Goal: Task Accomplishment & Management: Use online tool/utility

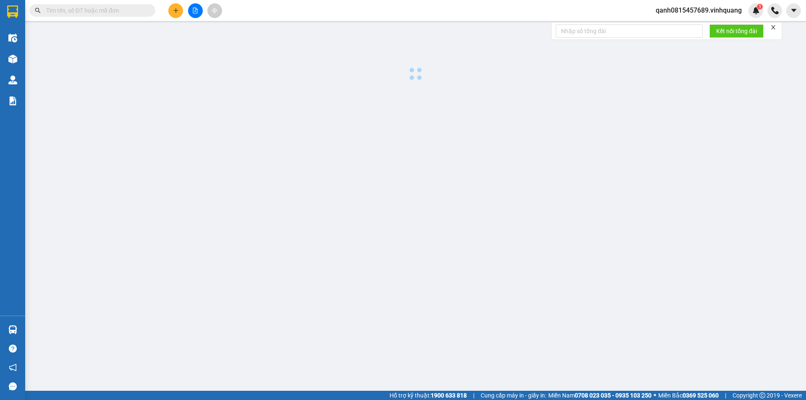
click at [125, 11] on input "text" at bounding box center [95, 10] width 99 height 9
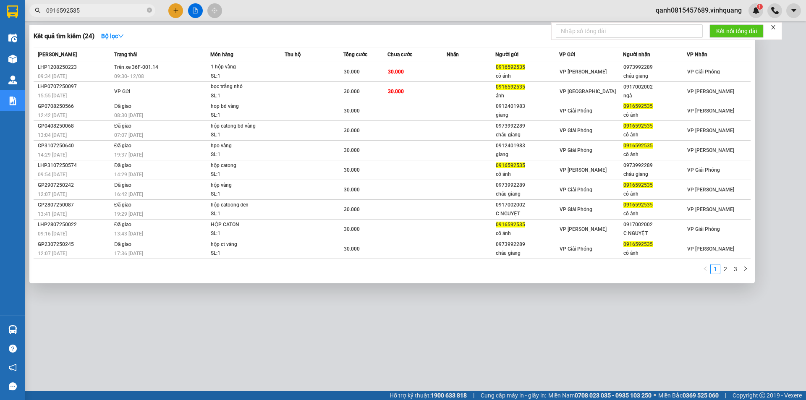
type input "0916592535"
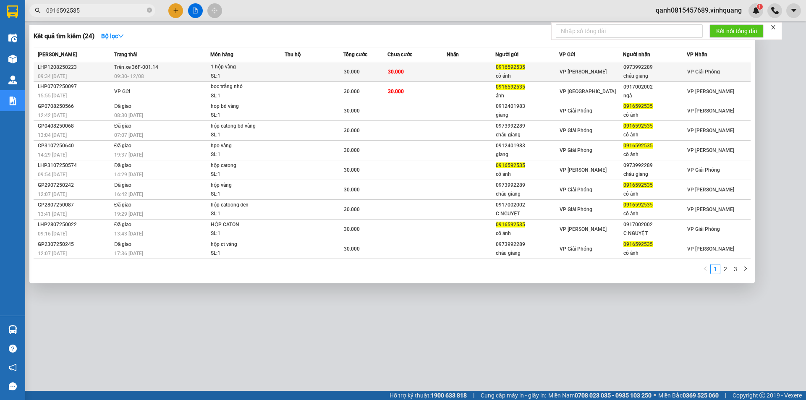
click at [176, 70] on td "Trên xe 36F-001.14 09:30 - 12/08" at bounding box center [161, 72] width 98 height 20
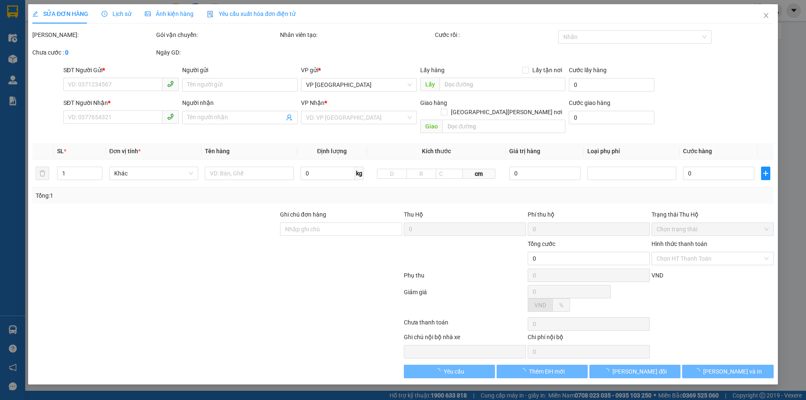
type input "0916592535"
type input "cô ánh"
type input "0973992289"
type input "cháu giang"
type input "30.000"
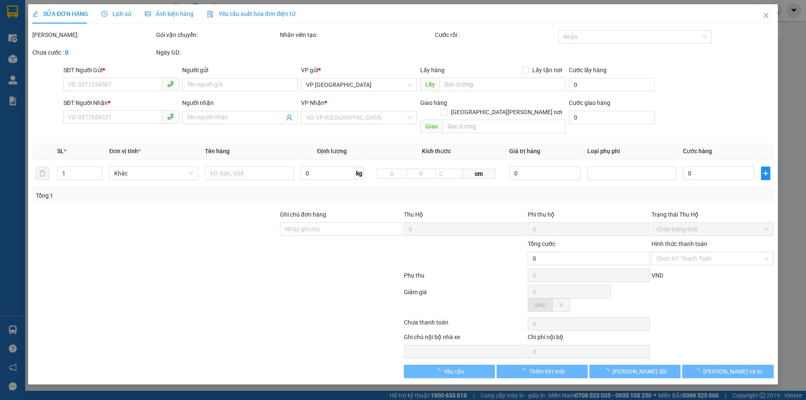
type input "30.000"
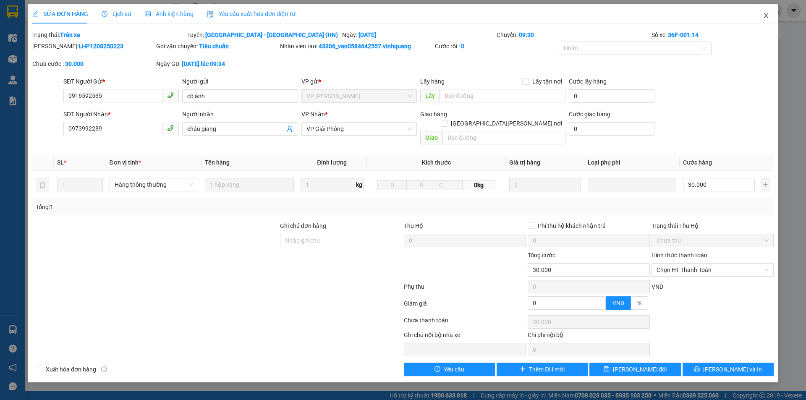
click at [767, 15] on icon "close" at bounding box center [765, 15] width 5 height 5
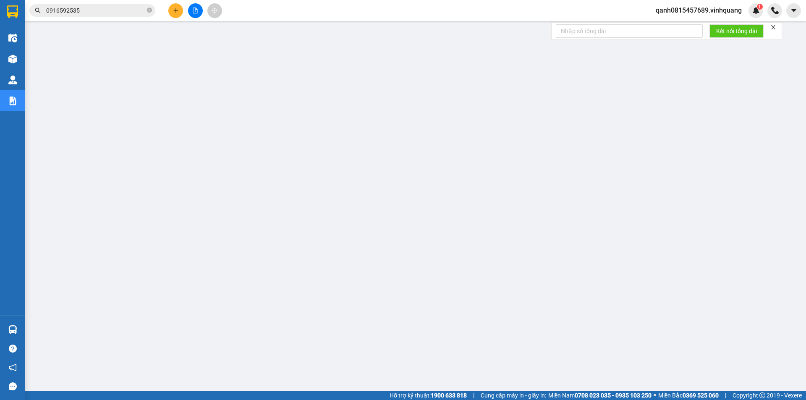
click at [102, 8] on input "0916592535" at bounding box center [95, 10] width 99 height 9
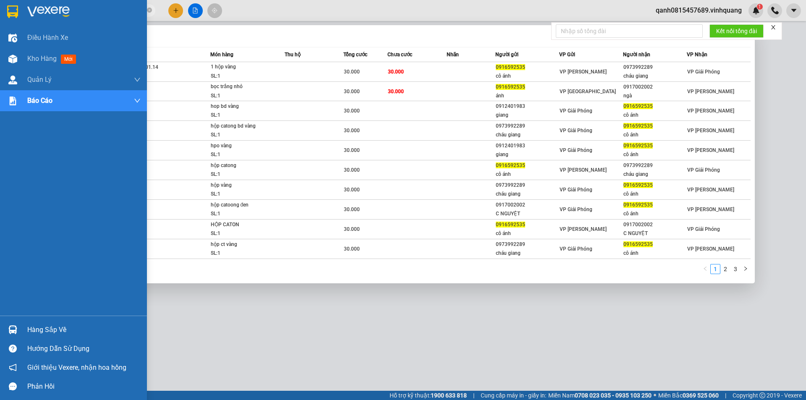
drag, startPoint x: 131, startPoint y: 8, endPoint x: 2, endPoint y: 1, distance: 129.9
click at [2, 1] on section "Kết quả tìm kiếm ( 24 ) Bộ lọc Mã ĐH Trạng thái Món hàng Thu hộ Tổng cước Chưa …" at bounding box center [403, 200] width 806 height 400
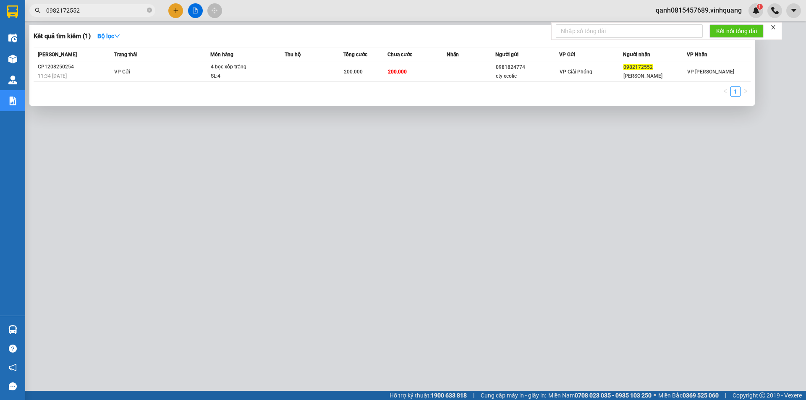
type input "0982172552"
click at [775, 29] on icon "close" at bounding box center [773, 27] width 4 height 4
click at [706, 11] on div at bounding box center [403, 200] width 806 height 400
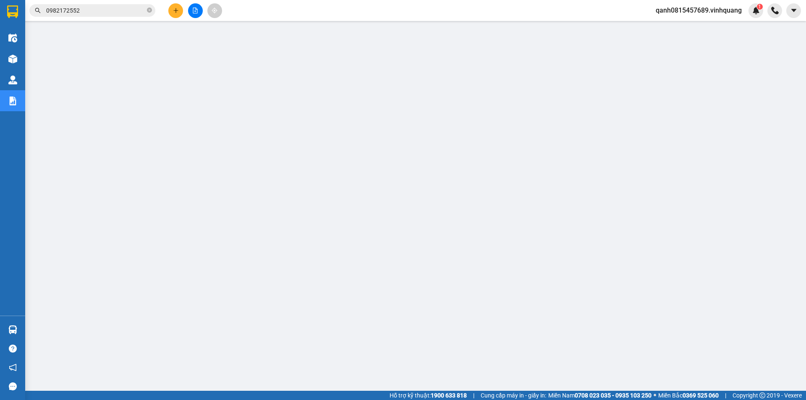
click at [696, 13] on span "qanh0815457689.vinhquang" at bounding box center [698, 10] width 99 height 10
click at [688, 25] on span "Đăng xuất" at bounding box center [702, 25] width 81 height 9
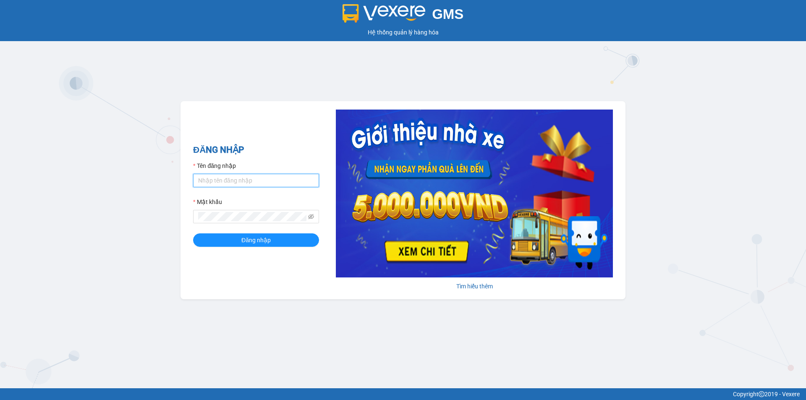
click at [270, 178] on input "Tên đăng nhập" at bounding box center [256, 180] width 126 height 13
type input "vophuong0961025083.vinhquang"
click at [268, 211] on span at bounding box center [256, 216] width 126 height 13
click at [252, 241] on span "Đăng nhập" at bounding box center [255, 239] width 29 height 9
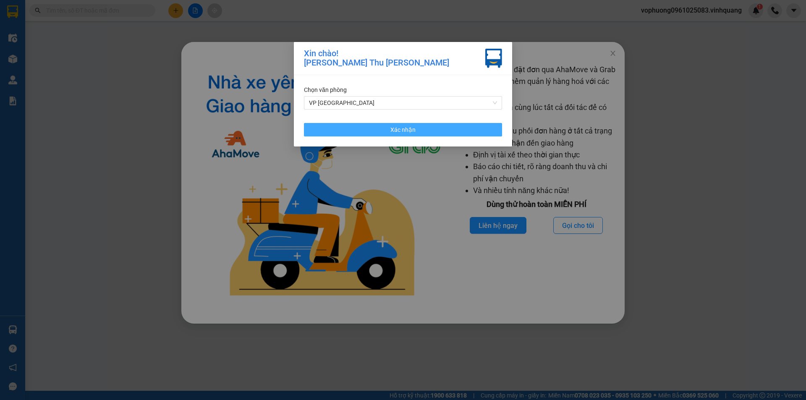
click at [398, 128] on span "Xác nhận" at bounding box center [402, 129] width 25 height 9
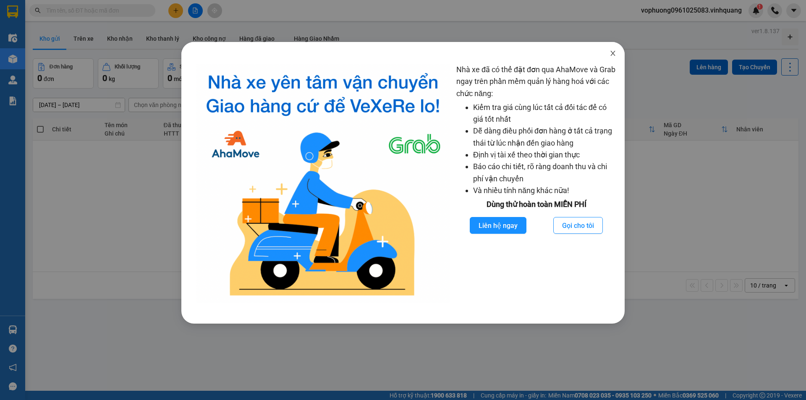
click at [614, 53] on icon "close" at bounding box center [612, 53] width 7 height 7
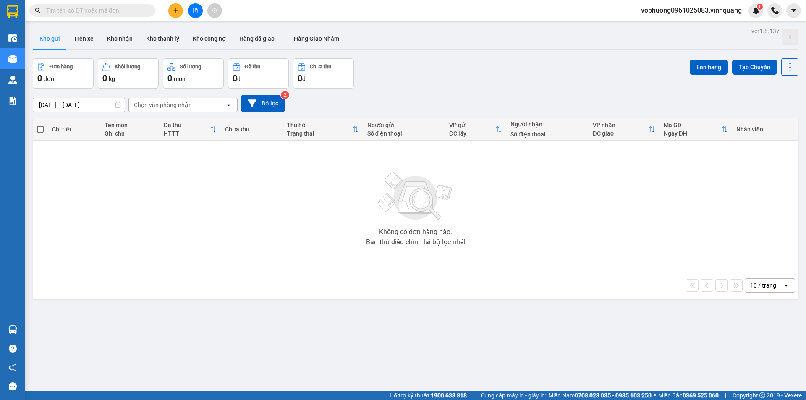
click at [119, 8] on input "text" at bounding box center [95, 10] width 99 height 9
paste input "0787457524"
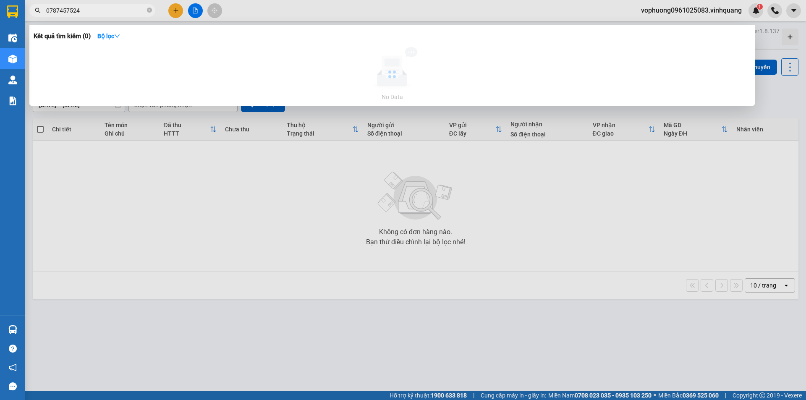
type input "0787457524"
